Goal: Submit feedback/report problem

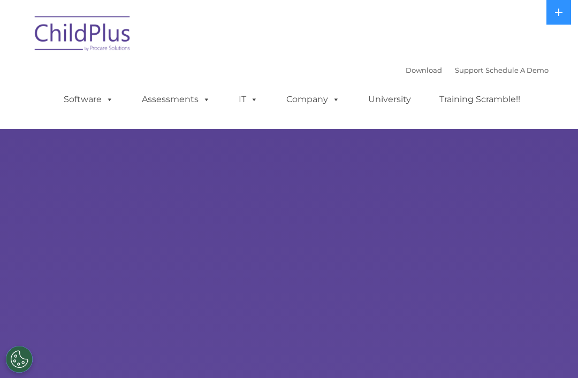
select select "MEDIUM"
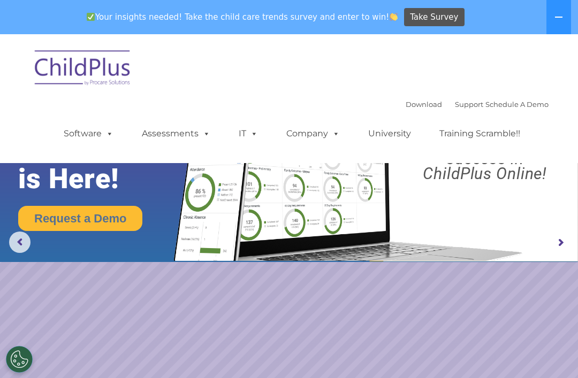
click at [553, 21] on button at bounding box center [558, 17] width 25 height 34
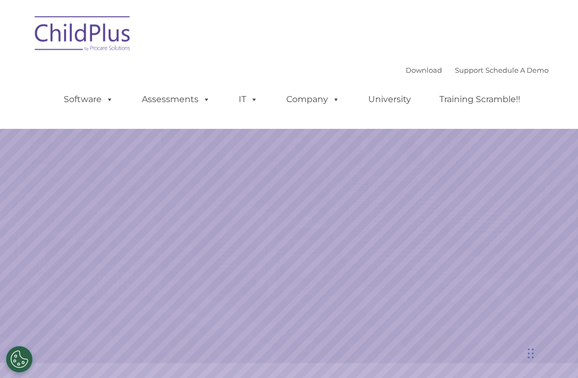
select select "MEDIUM"
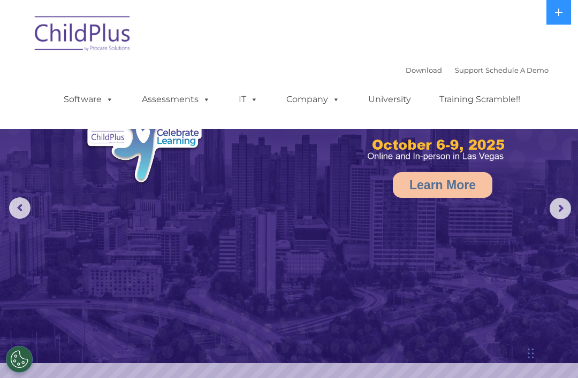
click at [558, 11] on icon at bounding box center [558, 12] width 9 height 9
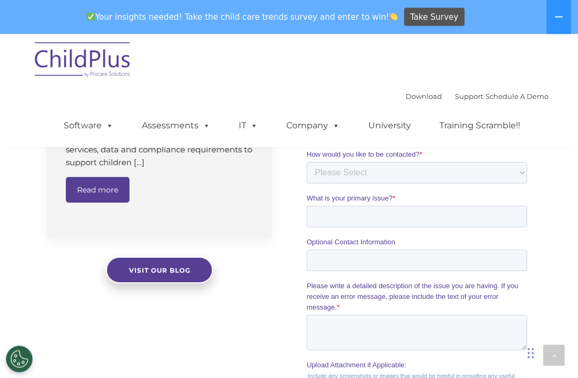
scroll to position [1317, 0]
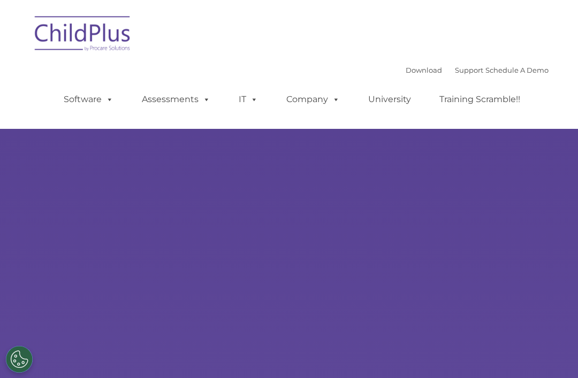
scroll to position [569, 0]
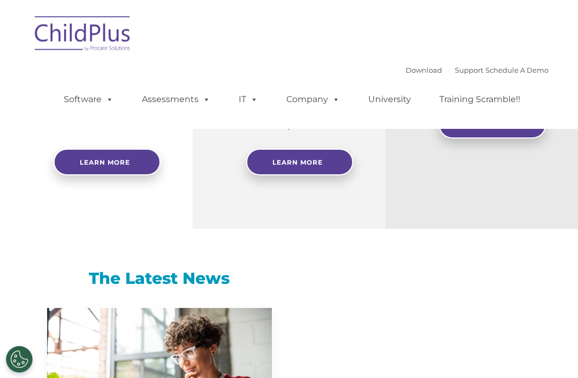
select select "MEDIUM"
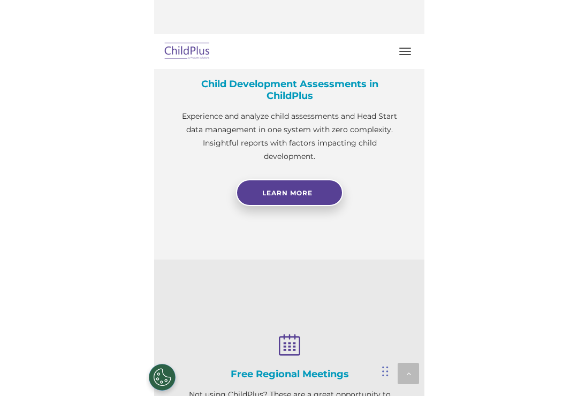
scroll to position [536, 0]
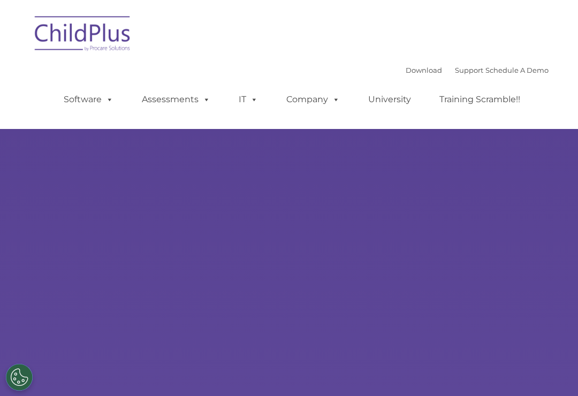
scroll to position [516, 0]
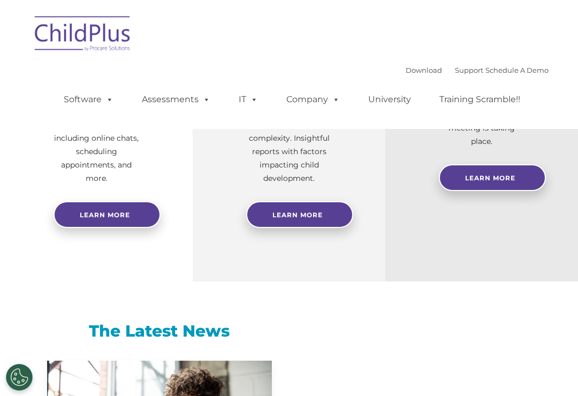
select select "MEDIUM"
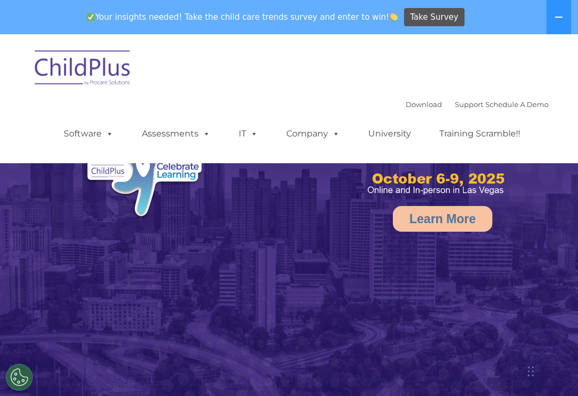
scroll to position [0, 0]
